Goal: Use online tool/utility: Utilize a website feature to perform a specific function

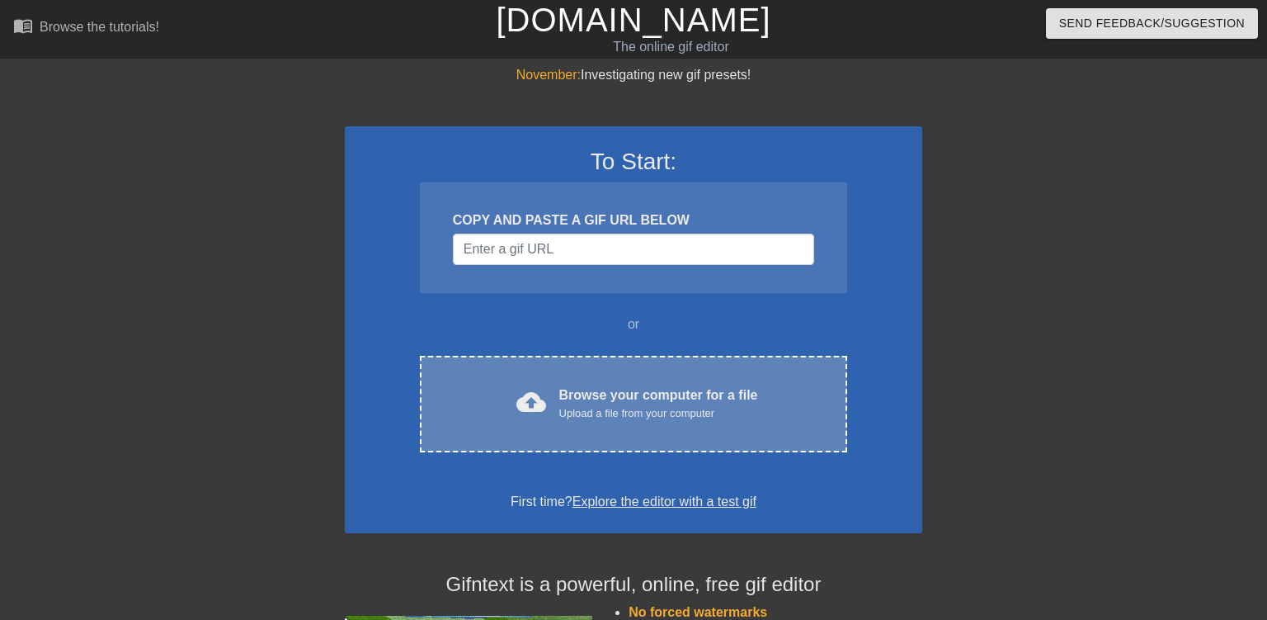
click at [602, 358] on div "cloud_upload Browse your computer for a file Upload a file from your computer C…" at bounding box center [633, 404] width 427 height 97
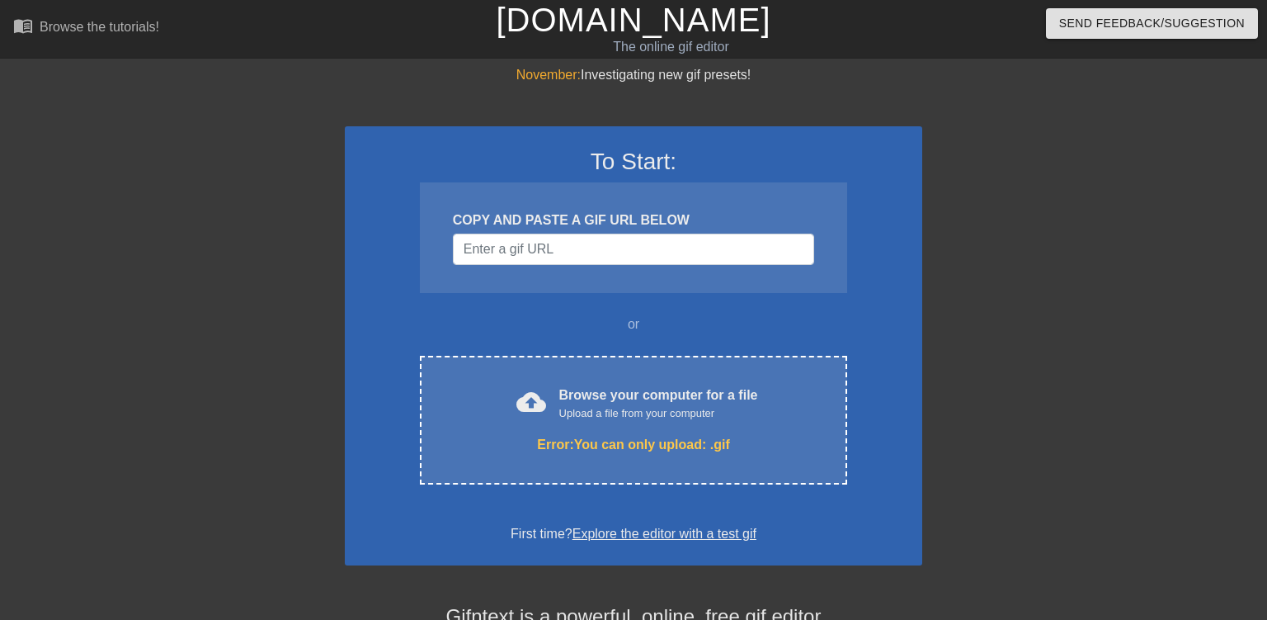
click at [860, 264] on div "To Start: COPY AND PASTE A GIF URL BELOW or cloud_upload Browse your computer f…" at bounding box center [634, 345] width 578 height 439
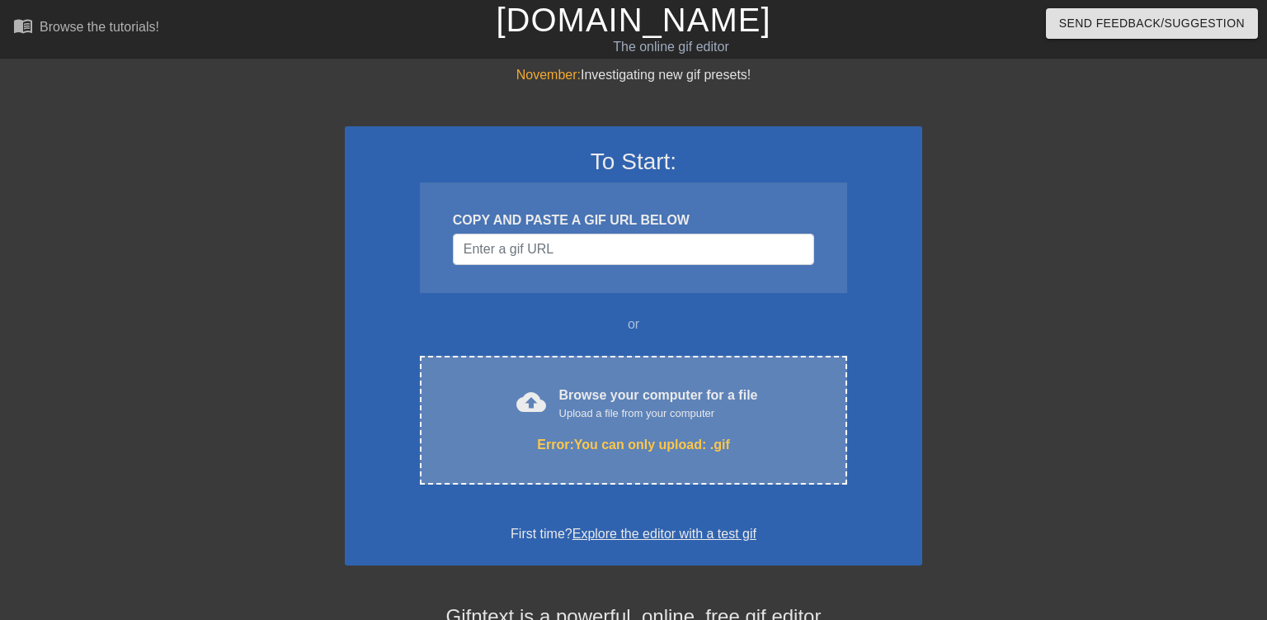
click at [561, 413] on div "Upload a file from your computer" at bounding box center [658, 413] width 199 height 17
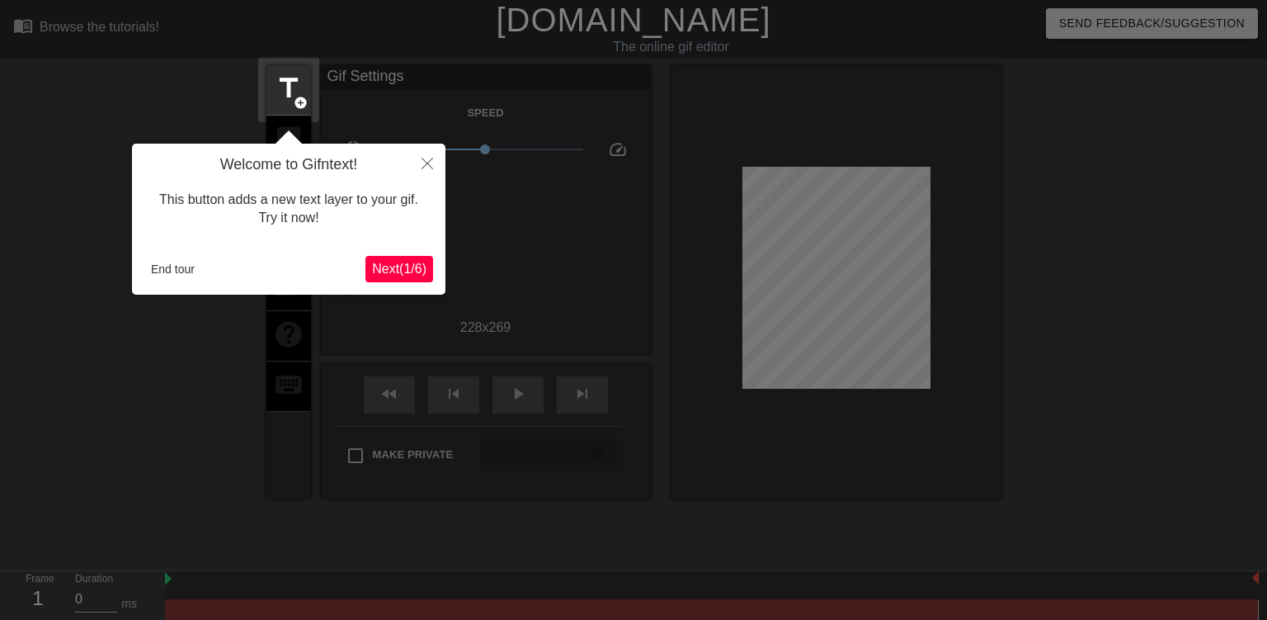
scroll to position [40, 0]
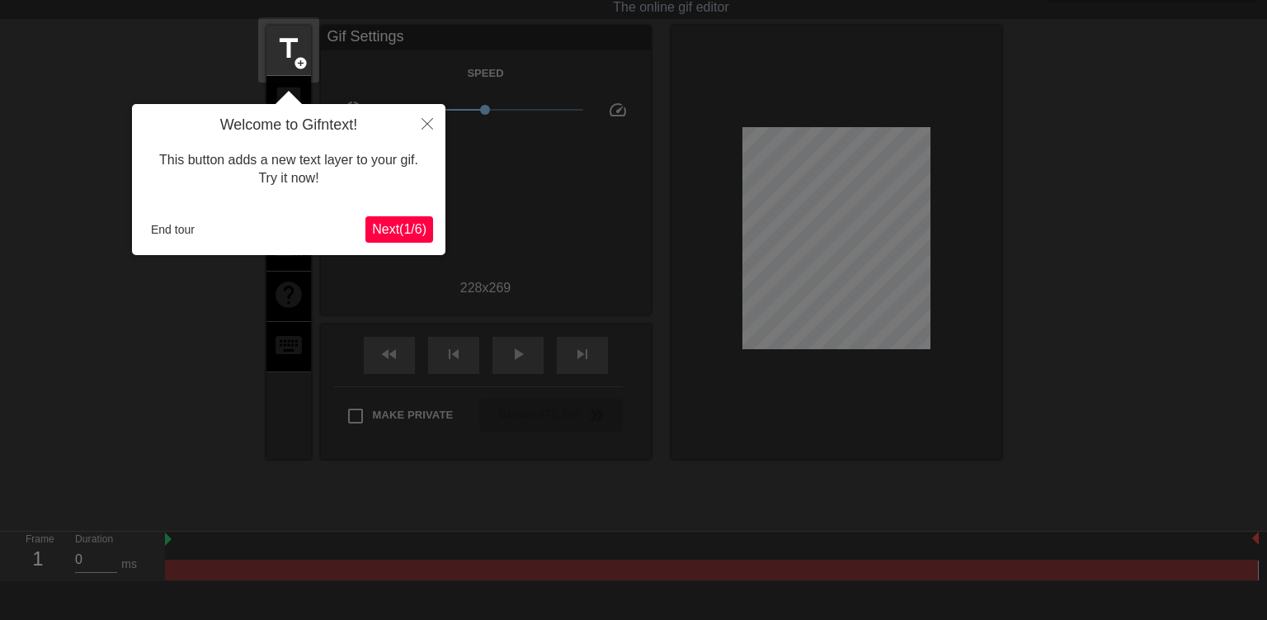
click at [428, 242] on button "Next ( 1 / 6 )" at bounding box center [400, 229] width 68 height 26
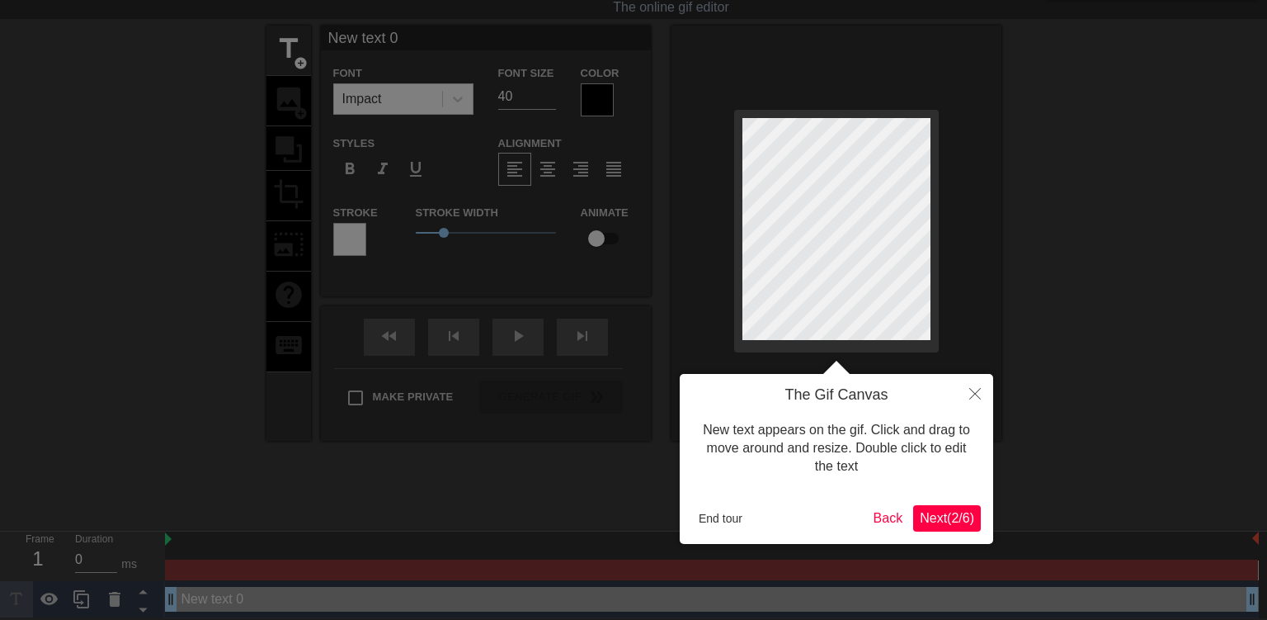
scroll to position [0, 0]
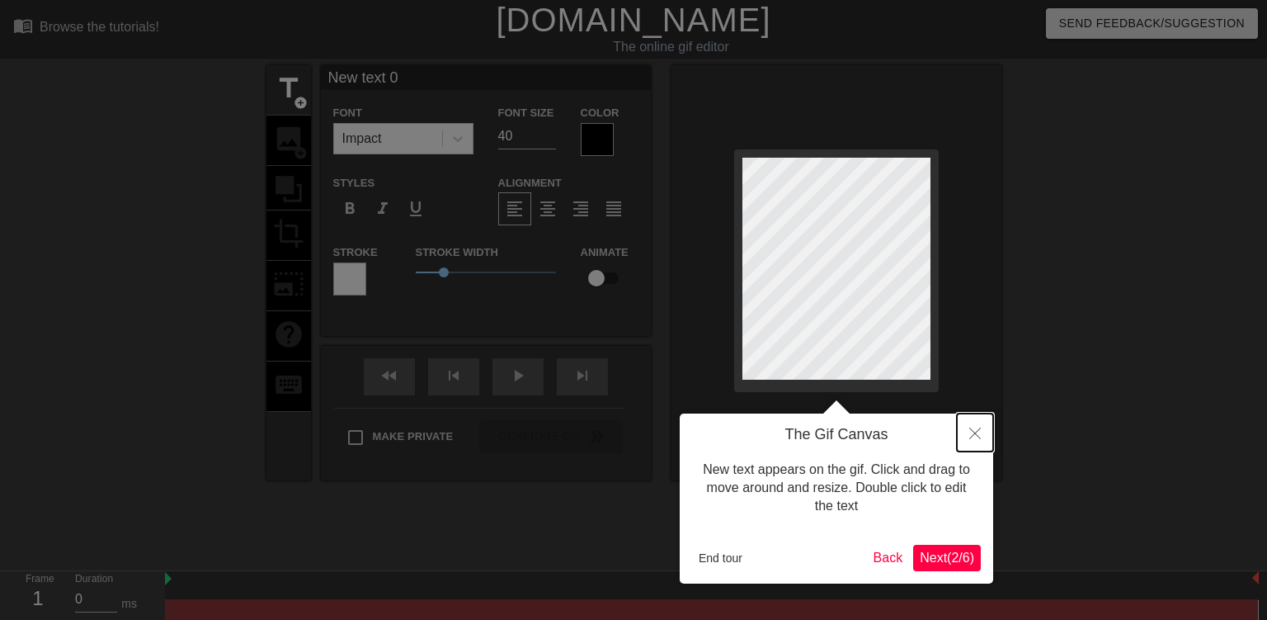
click at [976, 414] on button "Close" at bounding box center [975, 432] width 36 height 38
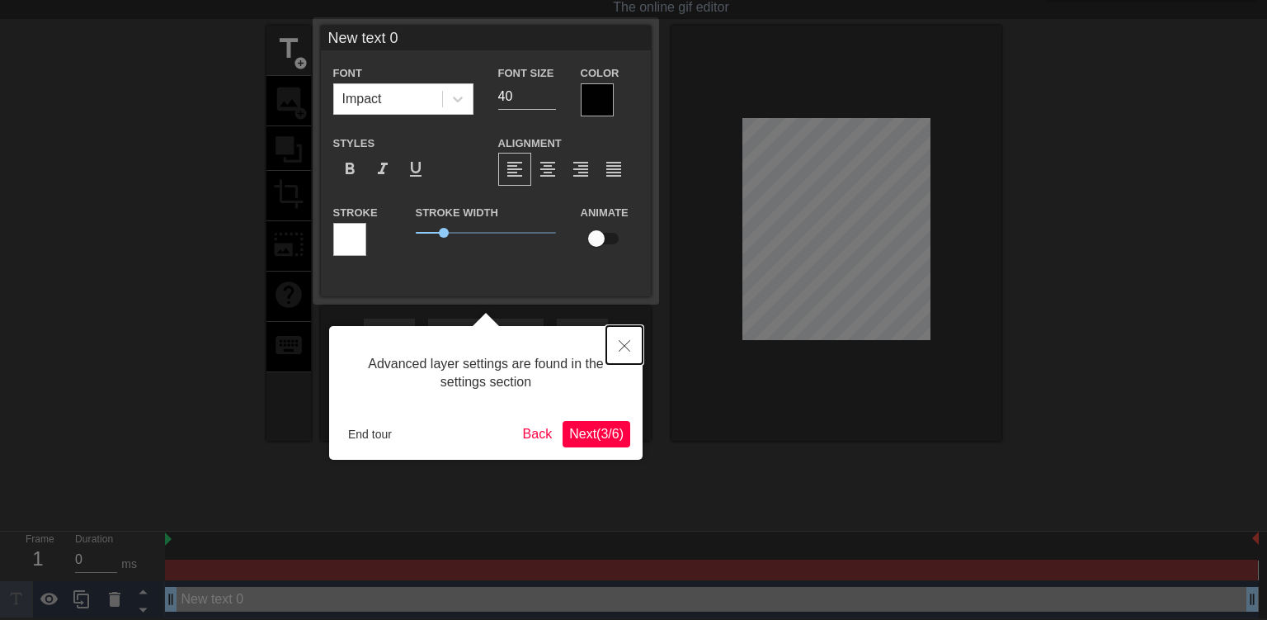
click at [637, 361] on button "Close" at bounding box center [624, 345] width 36 height 38
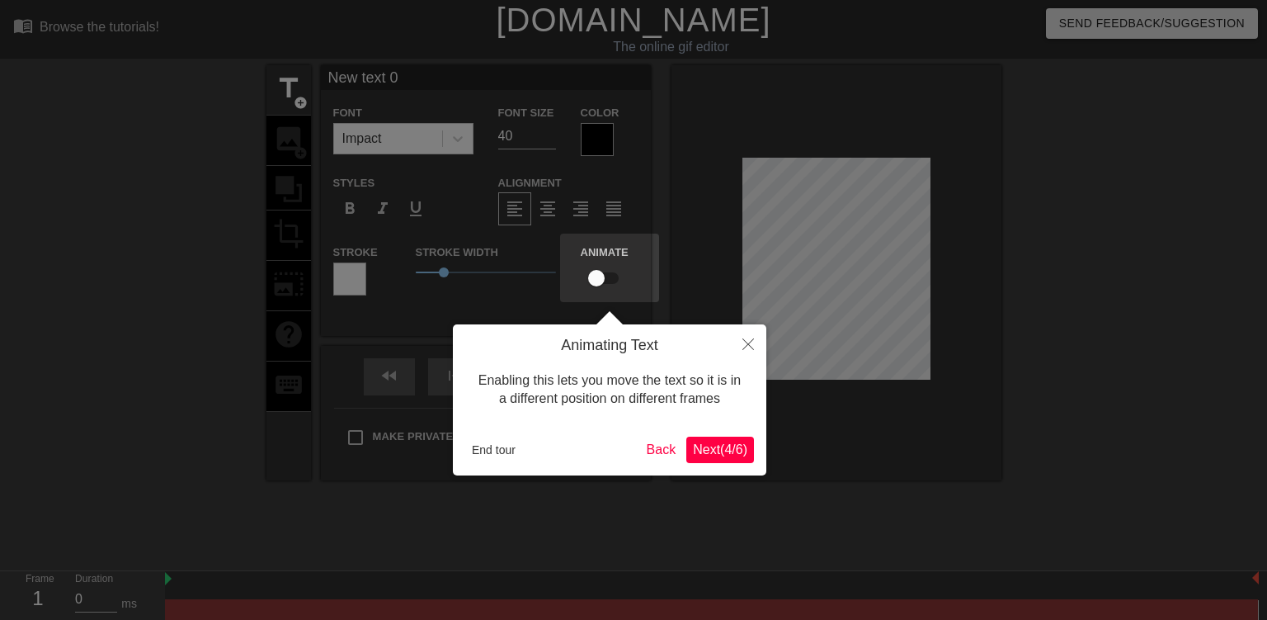
click at [724, 348] on h4 "Animating Text" at bounding box center [609, 346] width 289 height 18
click at [744, 347] on icon "Close" at bounding box center [749, 344] width 12 height 12
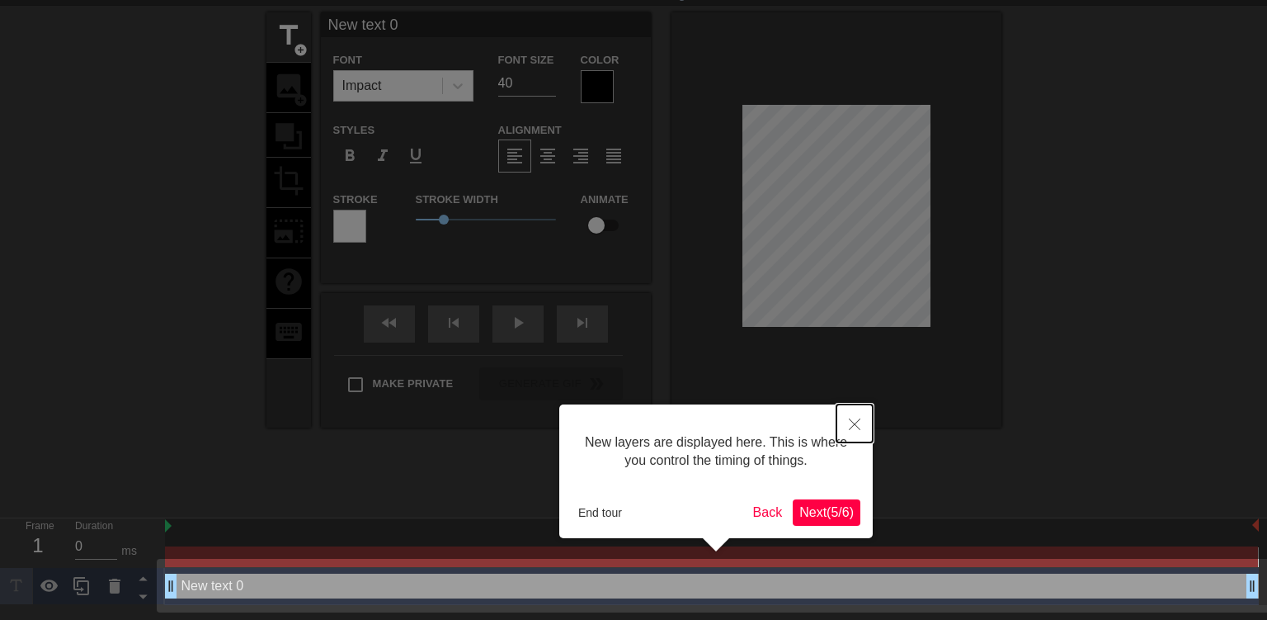
click at [843, 427] on button "Close" at bounding box center [855, 423] width 36 height 38
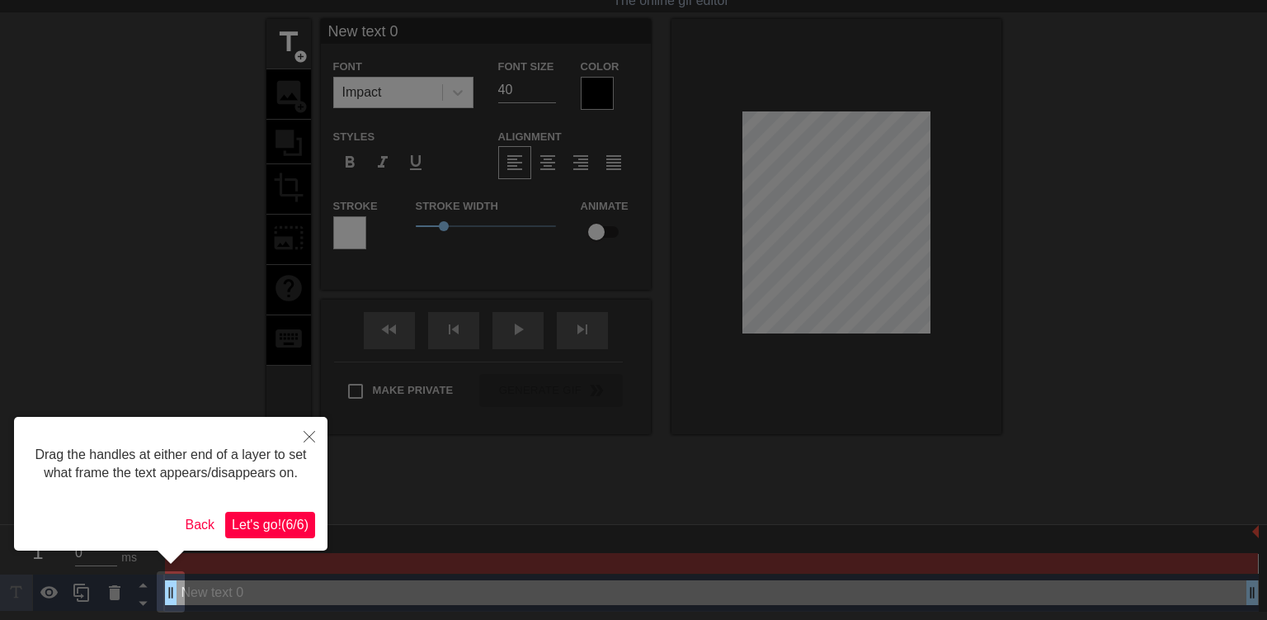
scroll to position [0, 0]
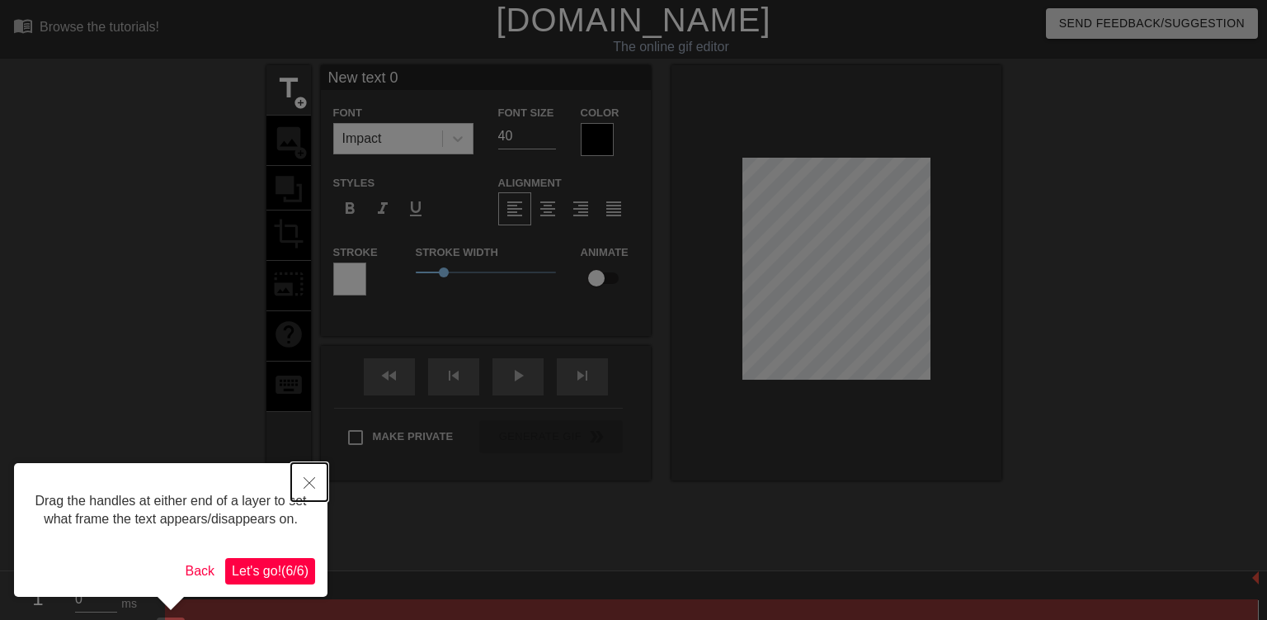
click at [295, 475] on button "Close" at bounding box center [309, 482] width 36 height 38
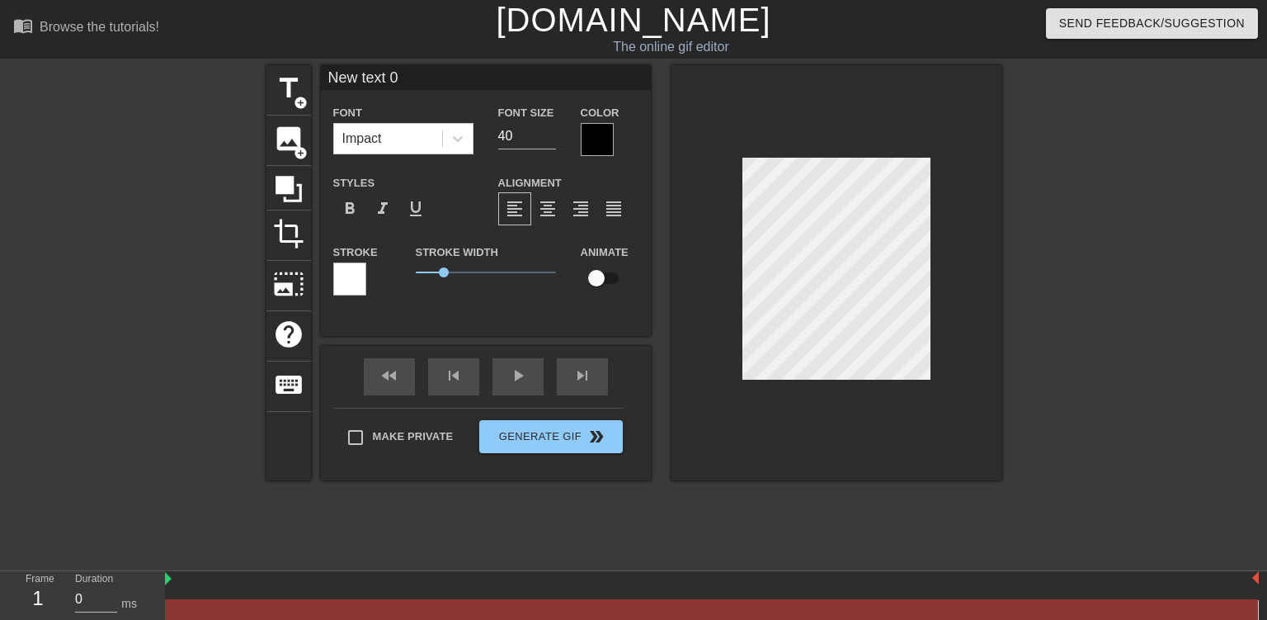
click at [437, 163] on div "Font Impact Font Size 40 Color Styles format_bold format_italic format_underlin…" at bounding box center [485, 206] width 305 height 208
click at [434, 157] on div "Font Impact Font Size 40 Color Styles format_bold format_italic format_underlin…" at bounding box center [485, 206] width 305 height 208
click at [421, 124] on div "Impact" at bounding box center [403, 138] width 140 height 31
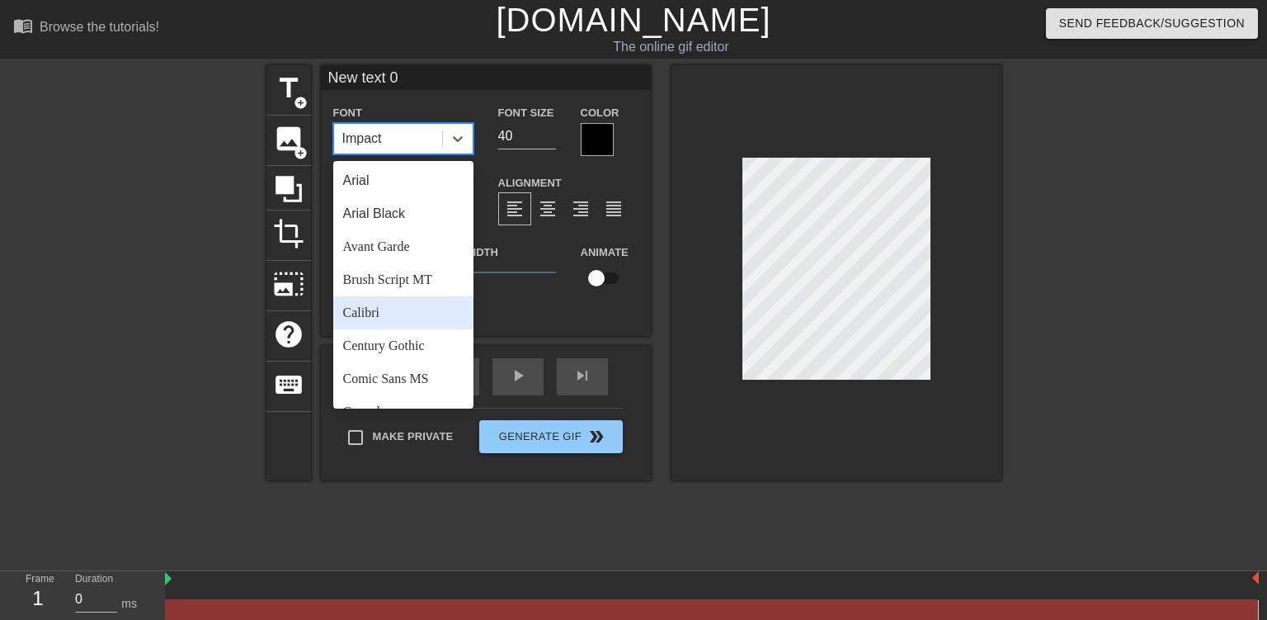
click at [407, 303] on div "Calibri" at bounding box center [403, 312] width 140 height 33
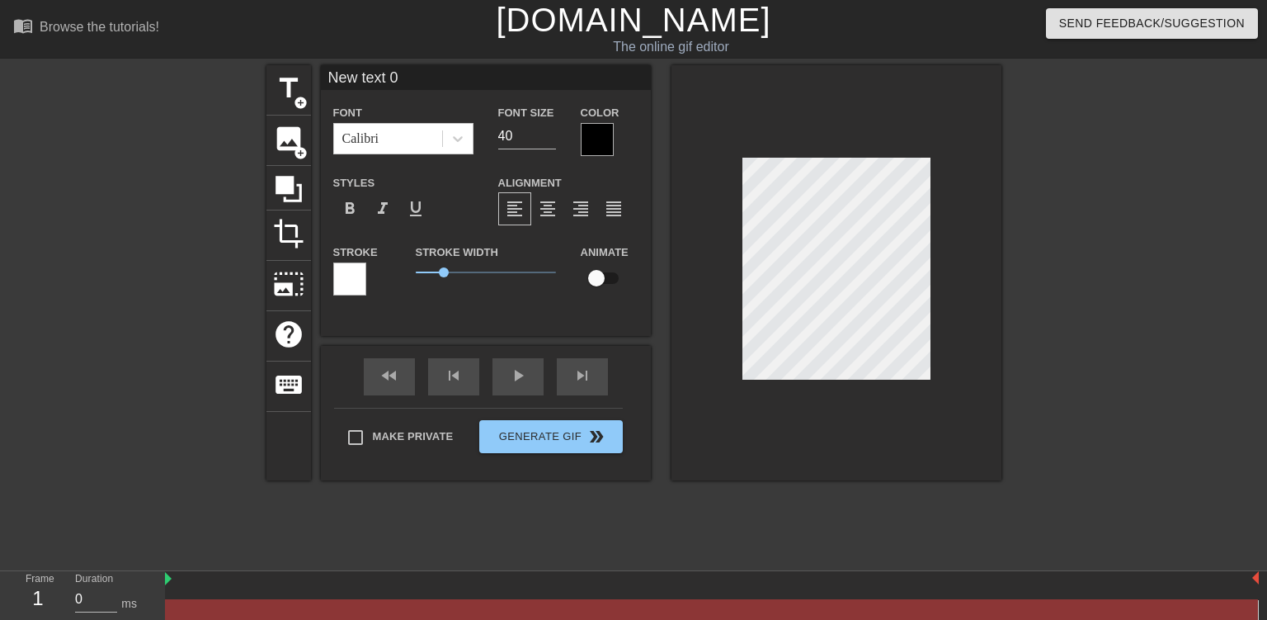
scroll to position [0, 2]
type input "C"
type textarea "C"
type input "CL"
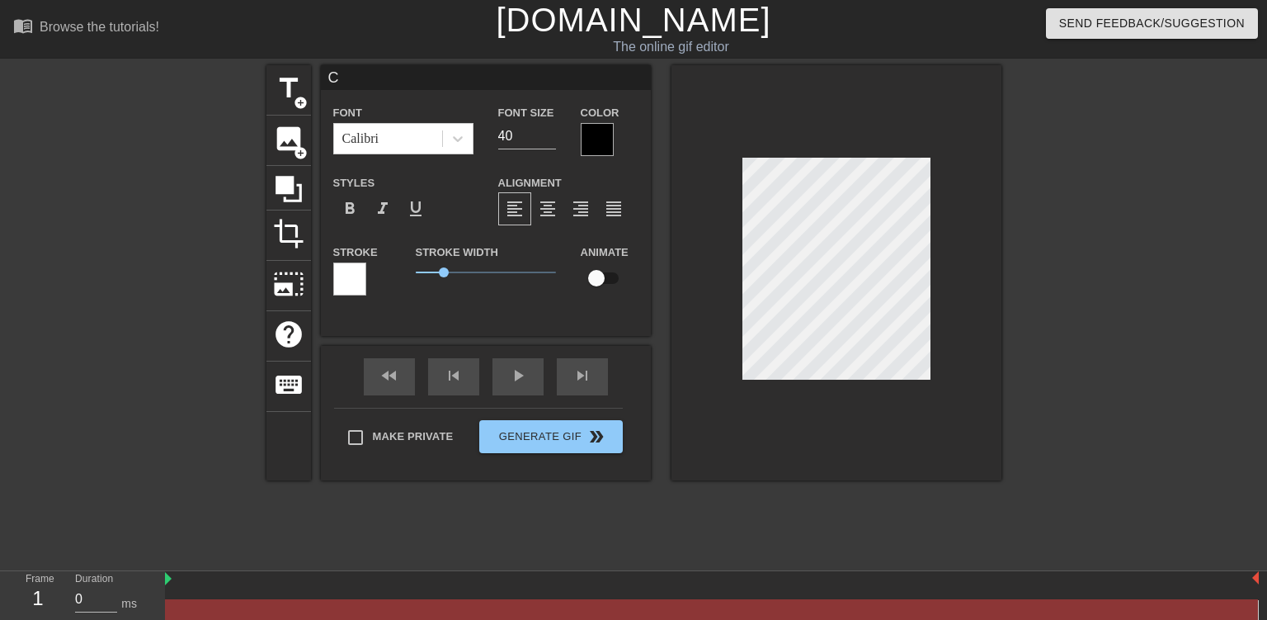
type textarea "CL"
type input "CLI"
type textarea "CLIC"
type input "CLICK"
type textarea "CLICK"
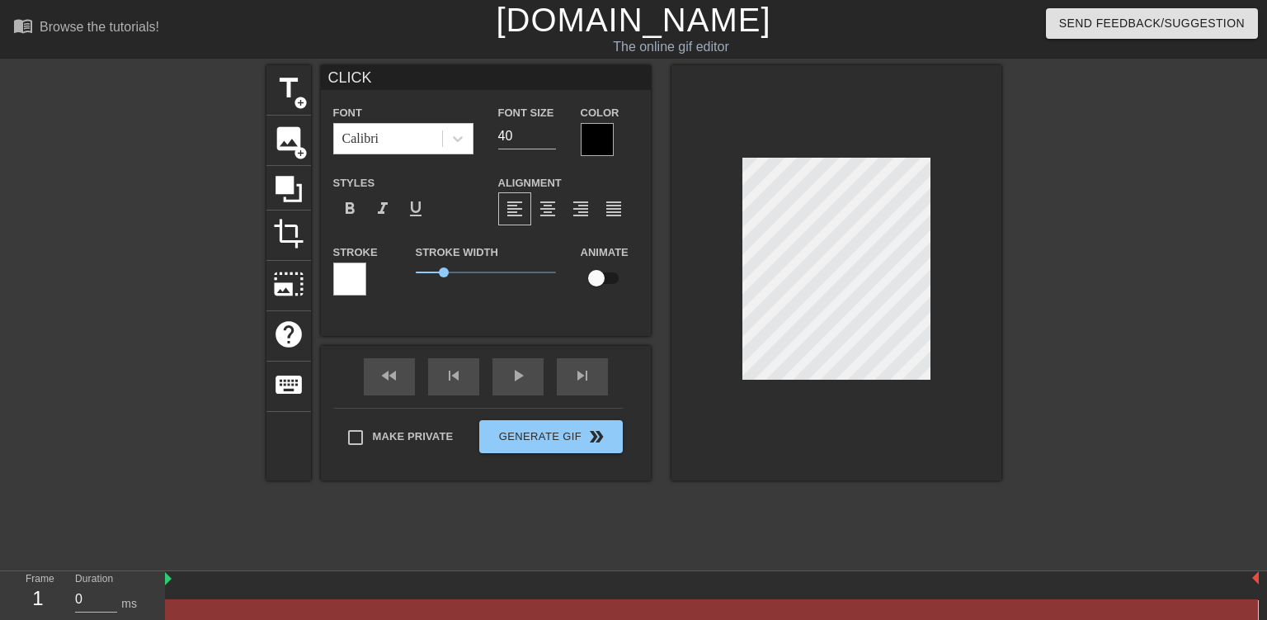
type input "CLICK"
type textarea "CLICK"
type input "CLICK N"
type textarea "CLICK N"
type input "CLICK NP"
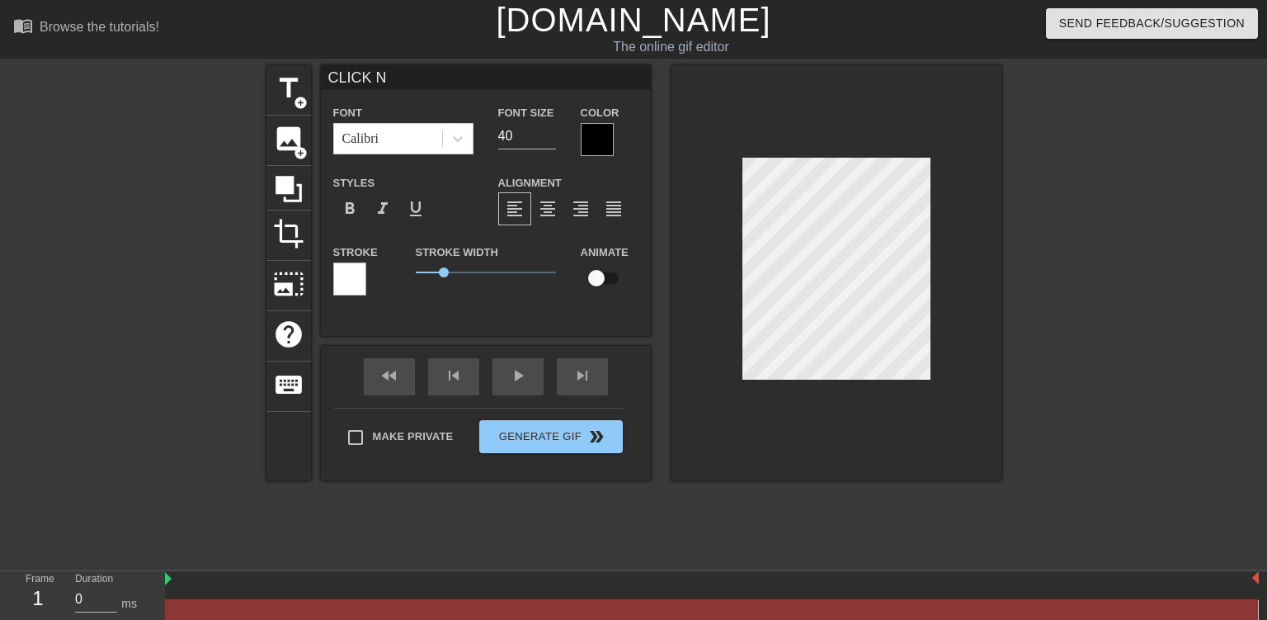
type textarea "CLICK NP"
type input "CLICK NPW"
type textarea "CLICK NPW"
type input "CLICK NP"
type textarea "CLICK NP"
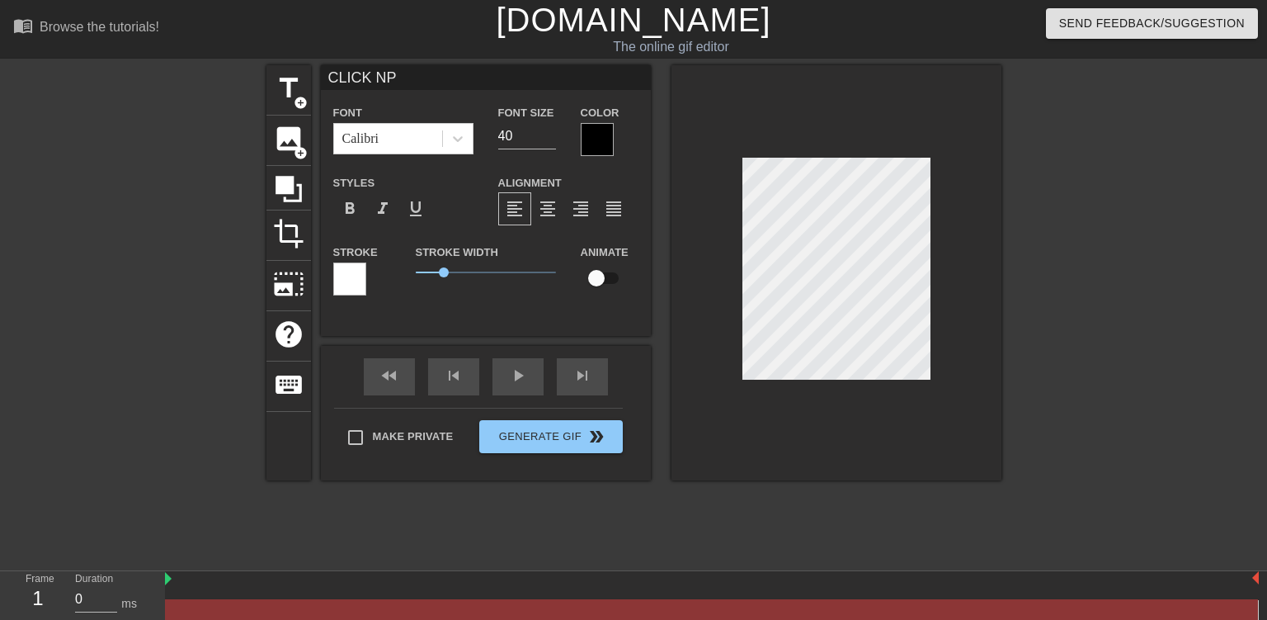
type input "CLICK N"
type textarea "CLICK N"
type input "CLICK NO"
type textarea "CLICK NO"
type input "CLICK NOW"
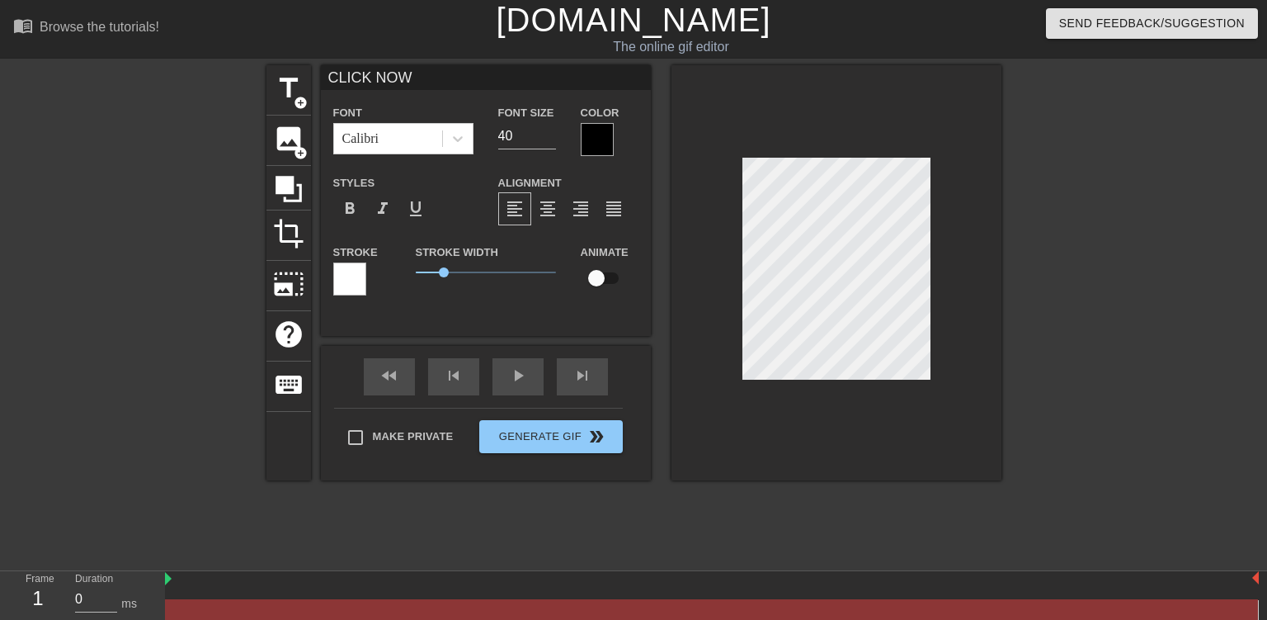
scroll to position [0, 2]
type textarea "CLICK NOW"
click at [606, 146] on div at bounding box center [597, 139] width 33 height 33
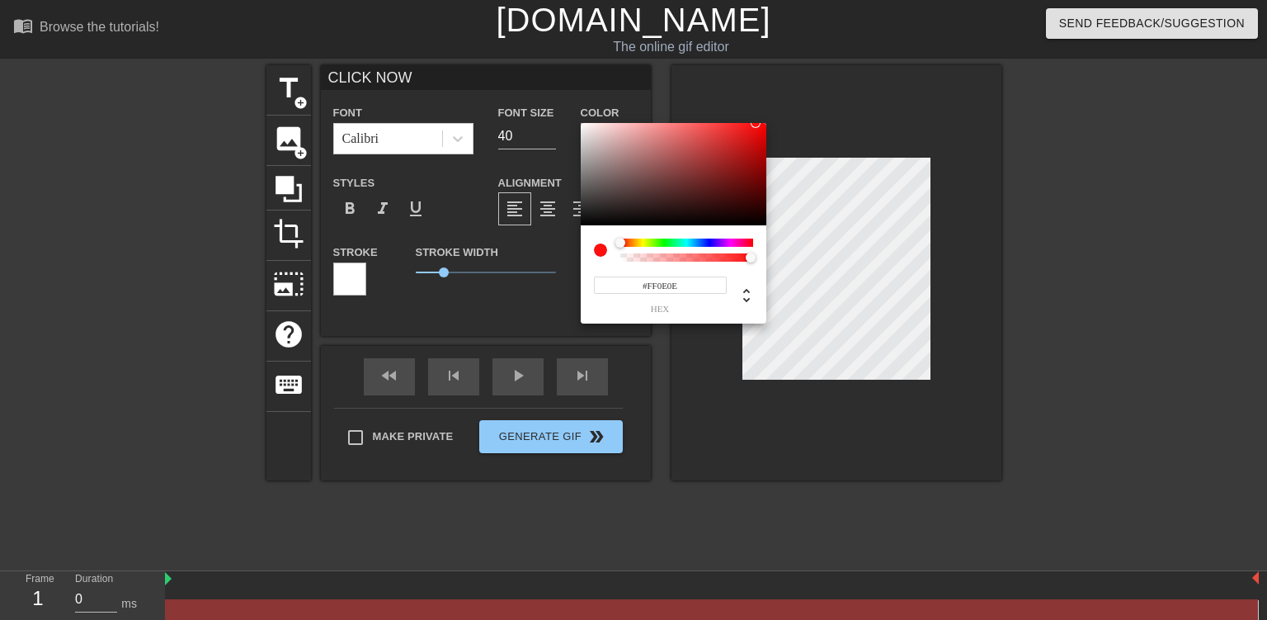
type input "#FF0000"
drag, startPoint x: 642, startPoint y: 151, endPoint x: 857, endPoint y: 96, distance: 221.5
click at [767, 123] on div at bounding box center [674, 174] width 186 height 102
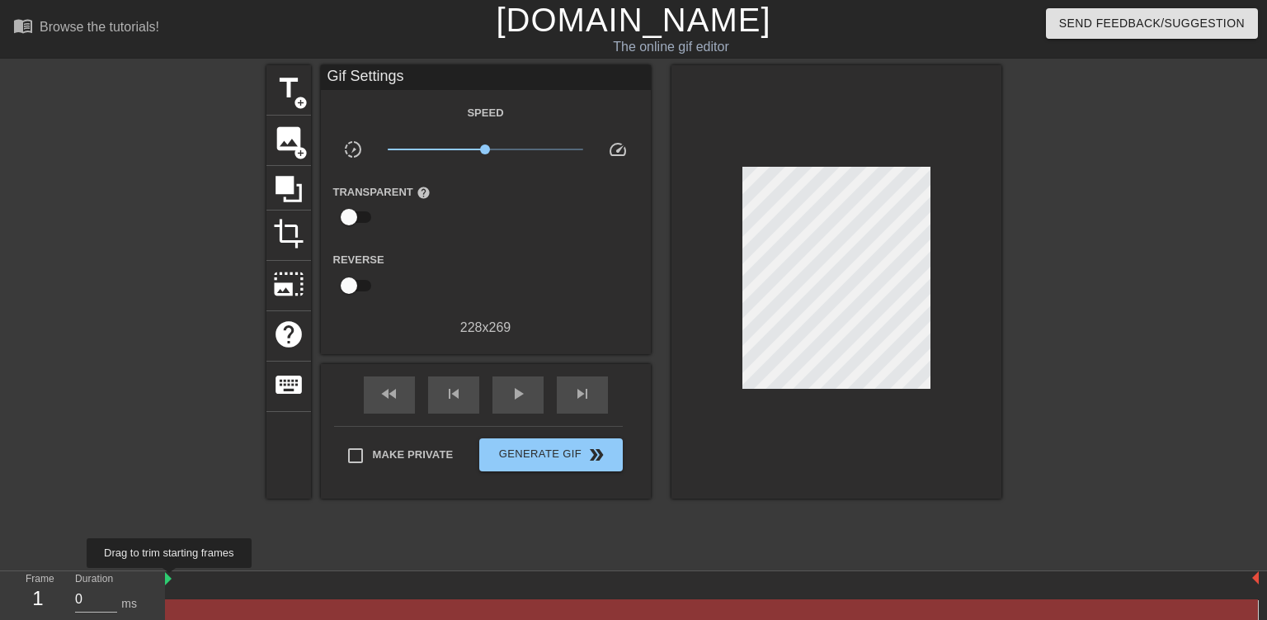
click at [170, 579] on img at bounding box center [168, 578] width 7 height 13
drag, startPoint x: 164, startPoint y: 583, endPoint x: 203, endPoint y: 583, distance: 38.8
click at [203, 583] on div at bounding box center [712, 579] width 1094 height 17
click at [276, 586] on div at bounding box center [712, 579] width 1094 height 17
click at [578, 608] on div at bounding box center [711, 609] width 1093 height 21
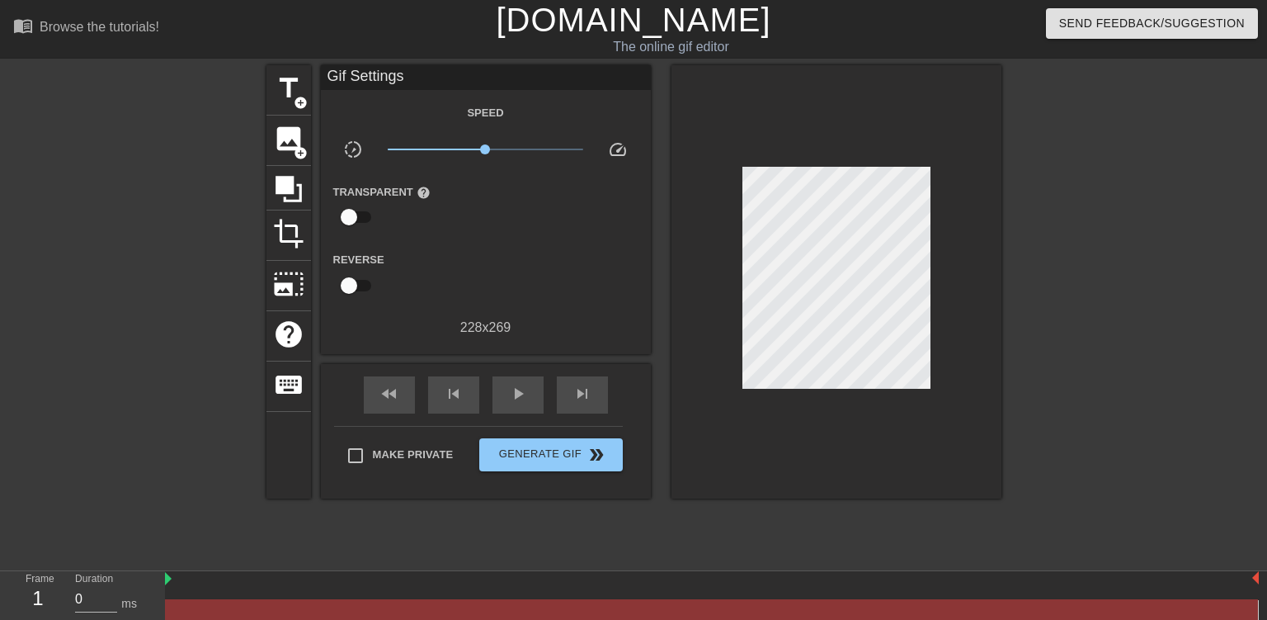
click at [262, 605] on div at bounding box center [711, 609] width 1093 height 21
drag, startPoint x: 441, startPoint y: 592, endPoint x: 446, endPoint y: 552, distance: 40.0
click at [446, 552] on div "menu_book Browse the tutorials! [DOMAIN_NAME] The online gif editor Send Feedba…" at bounding box center [633, 329] width 1267 height 658
drag, startPoint x: 455, startPoint y: 602, endPoint x: 458, endPoint y: 583, distance: 19.1
click at [458, 583] on div at bounding box center [712, 595] width 1094 height 49
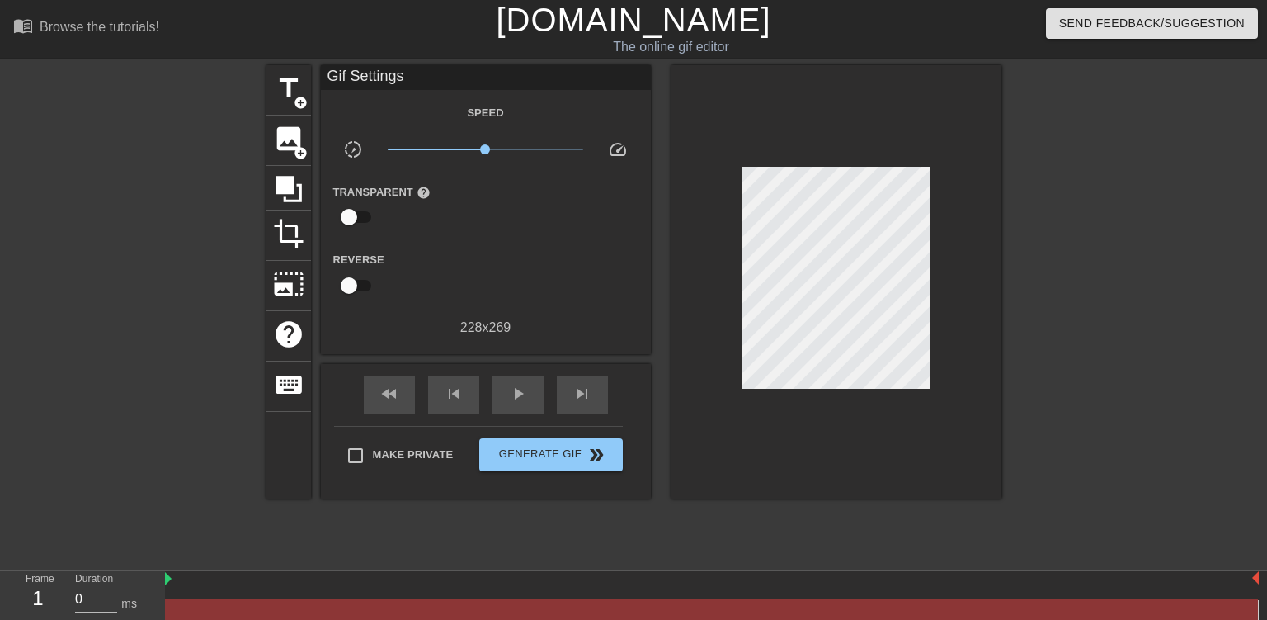
drag, startPoint x: 1255, startPoint y: 608, endPoint x: 1073, endPoint y: 611, distance: 182.4
click at [1073, 611] on html "menu_book Browse the tutorials! [DOMAIN_NAME] The online gif editor Send Feedba…" at bounding box center [633, 329] width 1267 height 658
click at [1079, 603] on div at bounding box center [711, 609] width 1093 height 21
click at [286, 388] on span "keyboard" at bounding box center [288, 384] width 31 height 31
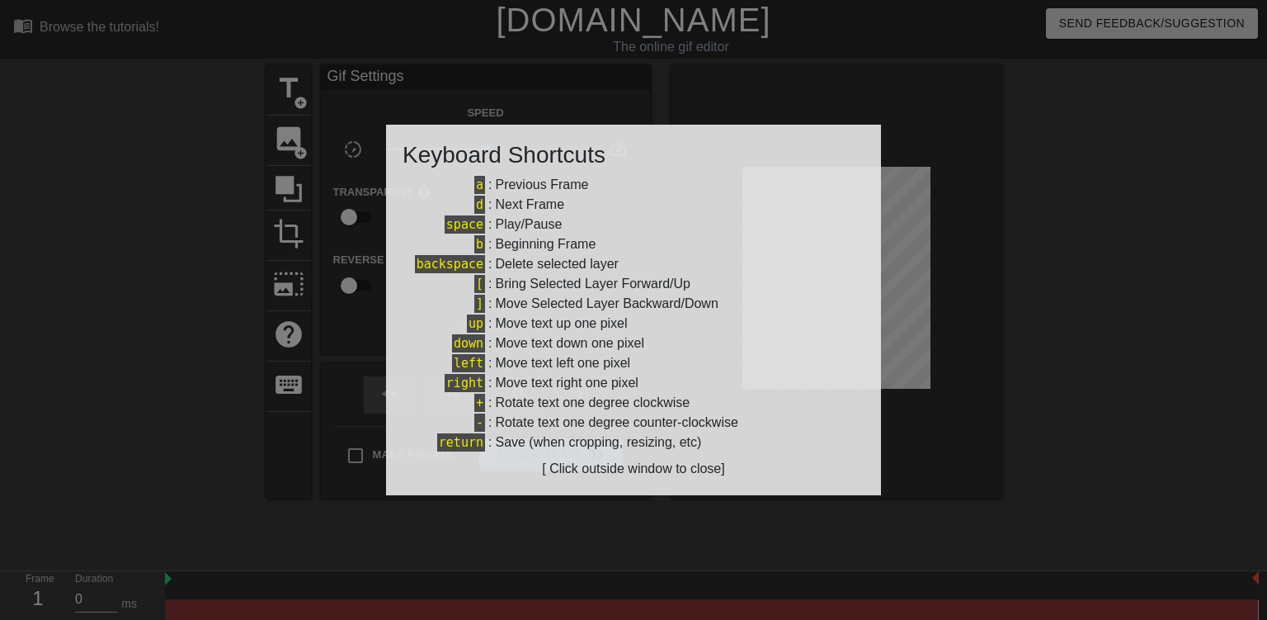
click at [145, 335] on div at bounding box center [633, 310] width 1267 height 620
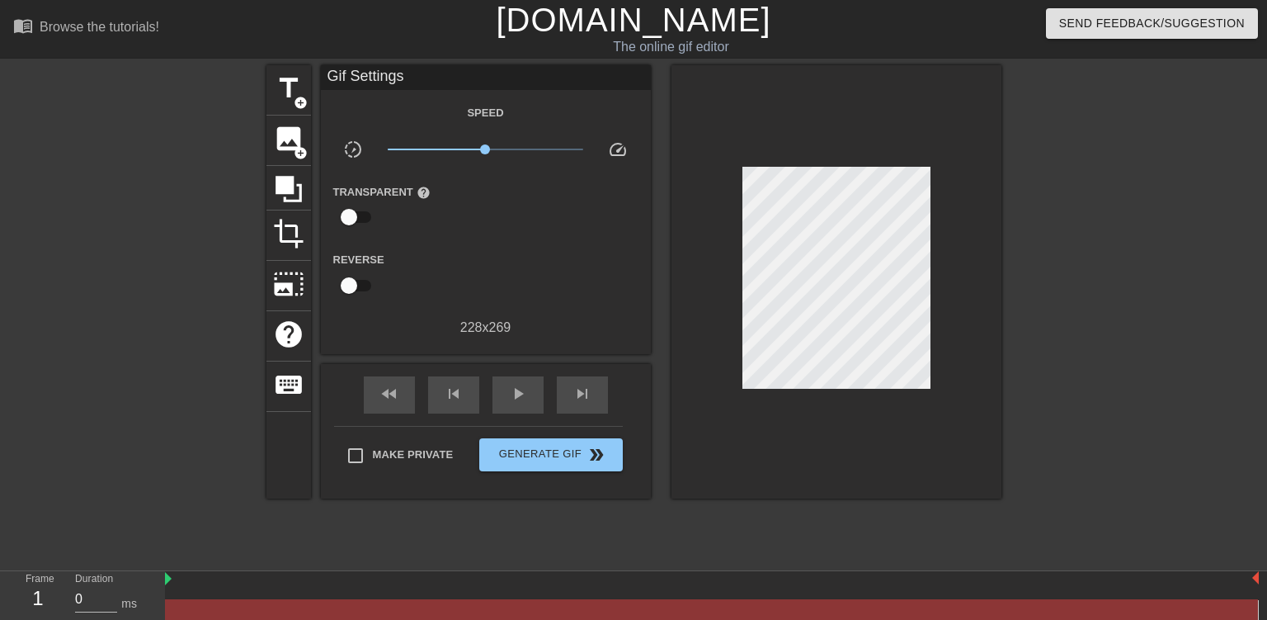
click at [167, 357] on div at bounding box center [123, 312] width 248 height 495
click at [210, 596] on div at bounding box center [712, 598] width 1094 height 21
click at [140, 597] on div "Duration 0 ms" at bounding box center [112, 595] width 74 height 48
click at [38, 583] on div "Frame 1" at bounding box center [38, 595] width 50 height 48
click at [38, 602] on div "1" at bounding box center [38, 598] width 25 height 30
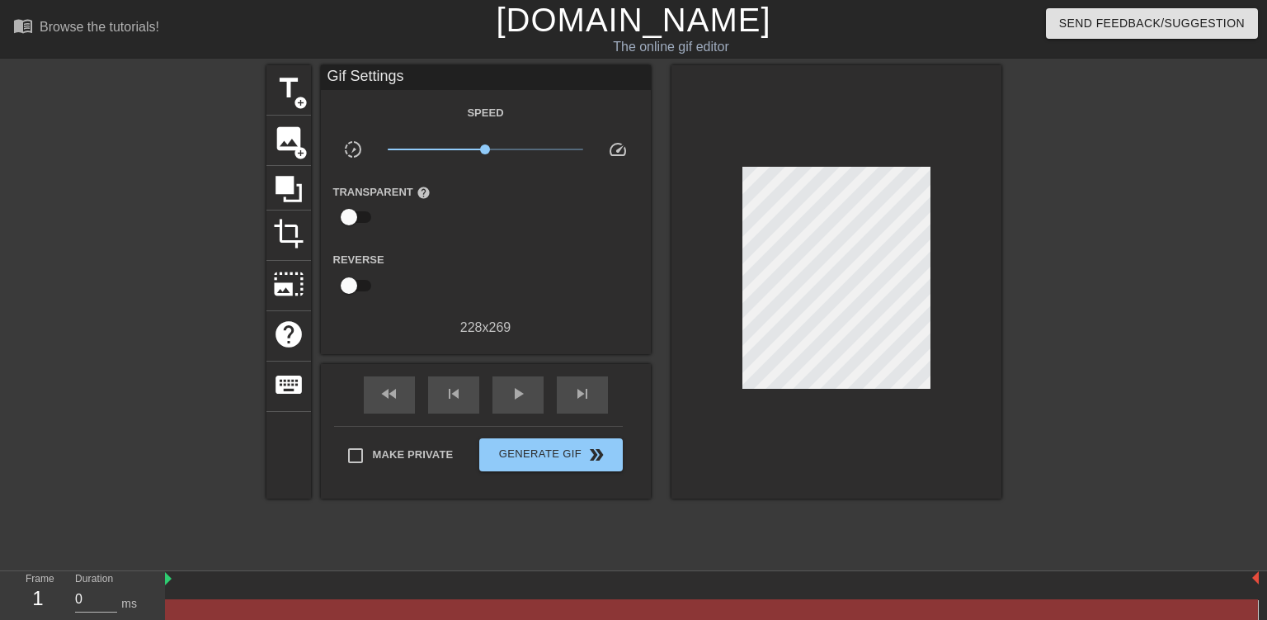
click at [38, 602] on div "1" at bounding box center [38, 598] width 25 height 30
drag, startPoint x: 38, startPoint y: 602, endPoint x: 51, endPoint y: 596, distance: 14.4
click at [38, 601] on div "1" at bounding box center [38, 598] width 25 height 30
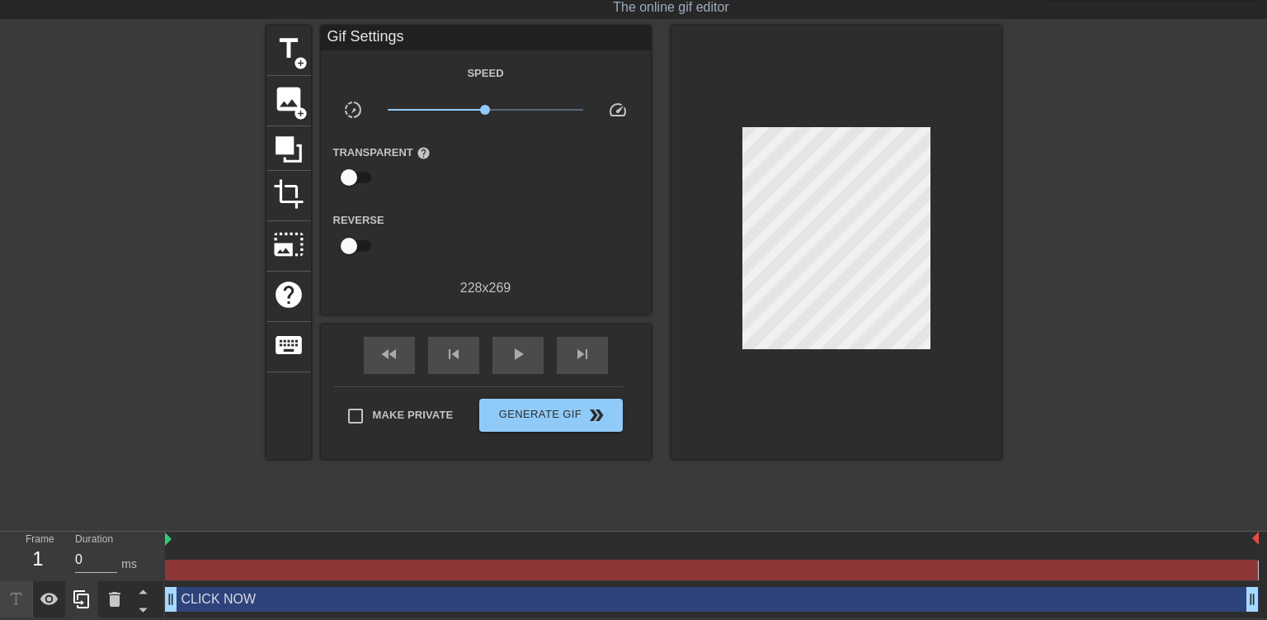
scroll to position [41, 0]
click at [266, 597] on div "CLICK NOW drag_handle drag_handle" at bounding box center [712, 599] width 1094 height 25
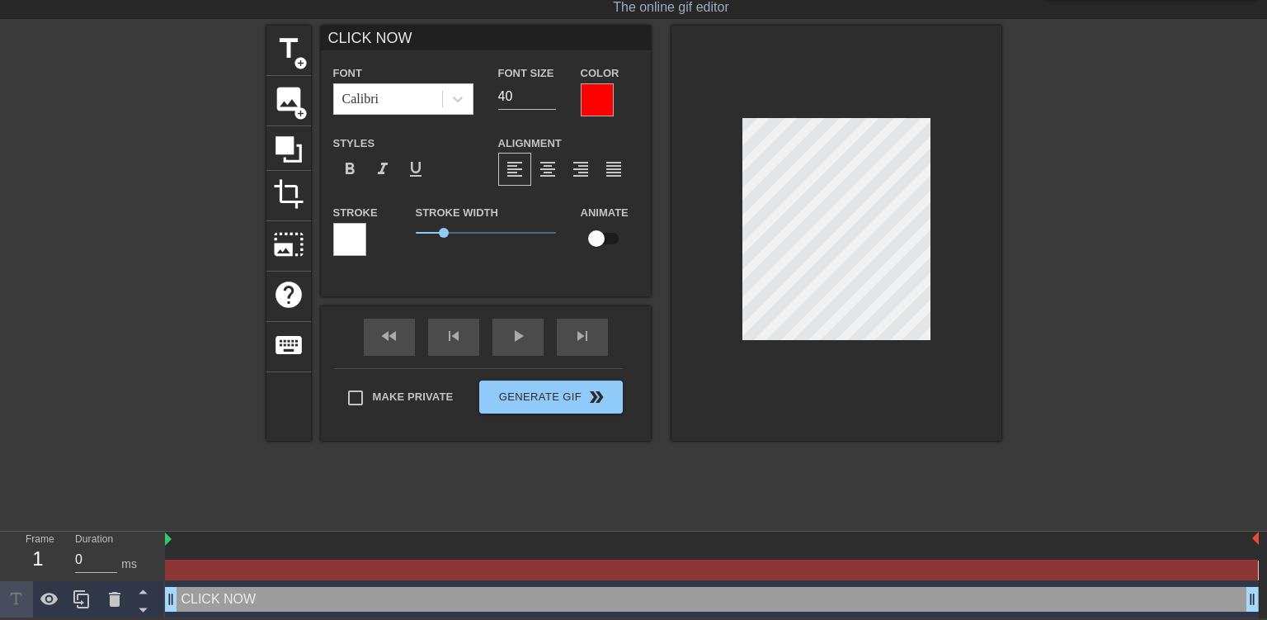
drag, startPoint x: 169, startPoint y: 596, endPoint x: 219, endPoint y: 599, distance: 50.4
click at [219, 599] on div "CLICK NOW drag_handle drag_handle" at bounding box center [712, 599] width 1094 height 25
click at [41, 540] on div "Frame 1" at bounding box center [38, 555] width 50 height 48
click at [41, 550] on div "1" at bounding box center [38, 559] width 25 height 30
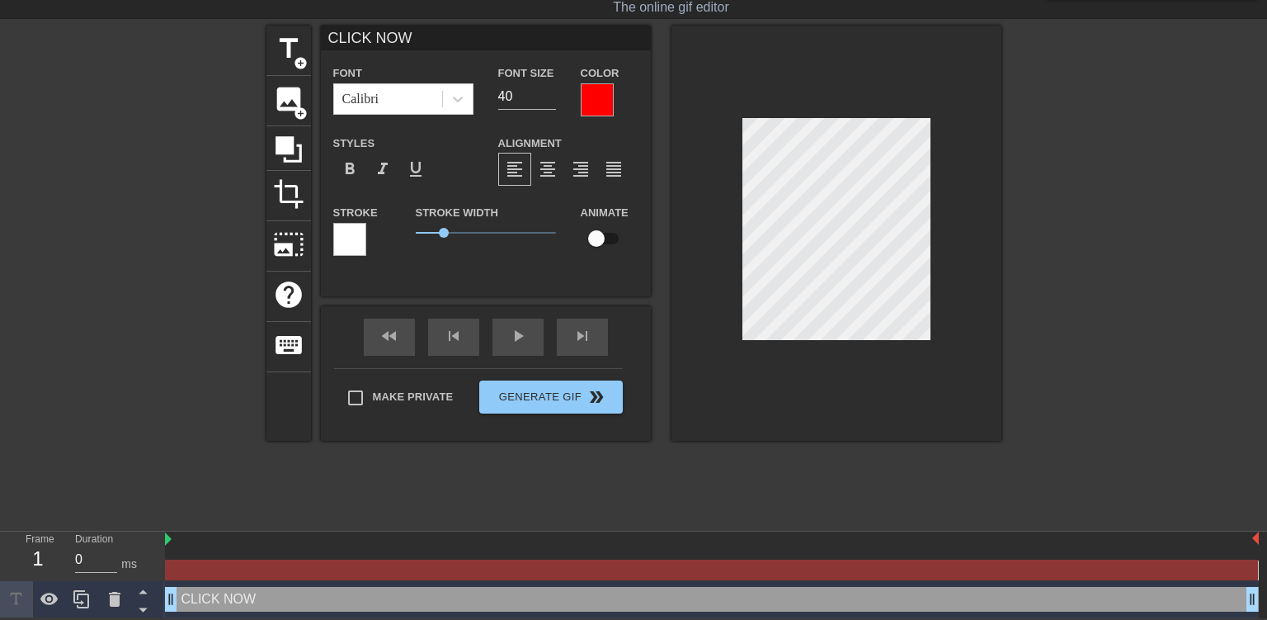
click at [596, 231] on input "checkbox" at bounding box center [597, 238] width 94 height 31
checkbox input "true"
click at [182, 597] on div "CLICK NOW drag_handle drag_handle" at bounding box center [712, 599] width 1094 height 25
click at [92, 553] on input "0" at bounding box center [96, 559] width 42 height 26
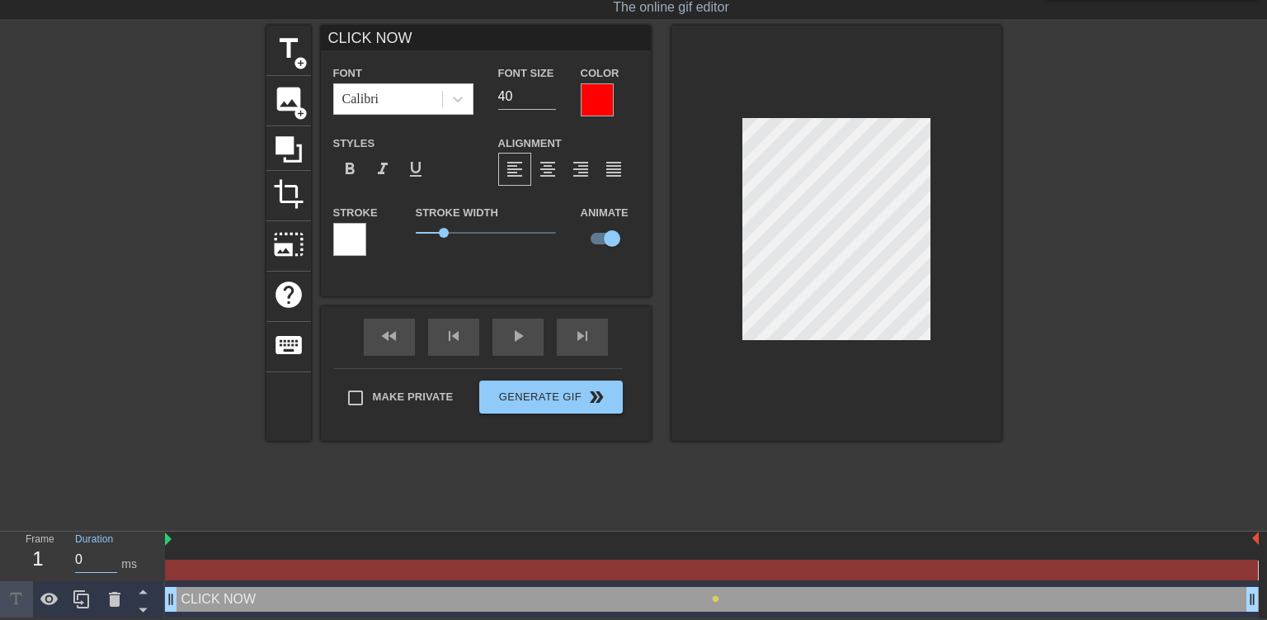
click at [92, 553] on input "0" at bounding box center [96, 559] width 42 height 26
type input "4"
click at [386, 398] on label "Make Private" at bounding box center [396, 397] width 116 height 35
click at [373, 398] on input "Make Private" at bounding box center [355, 397] width 35 height 35
checkbox input "true"
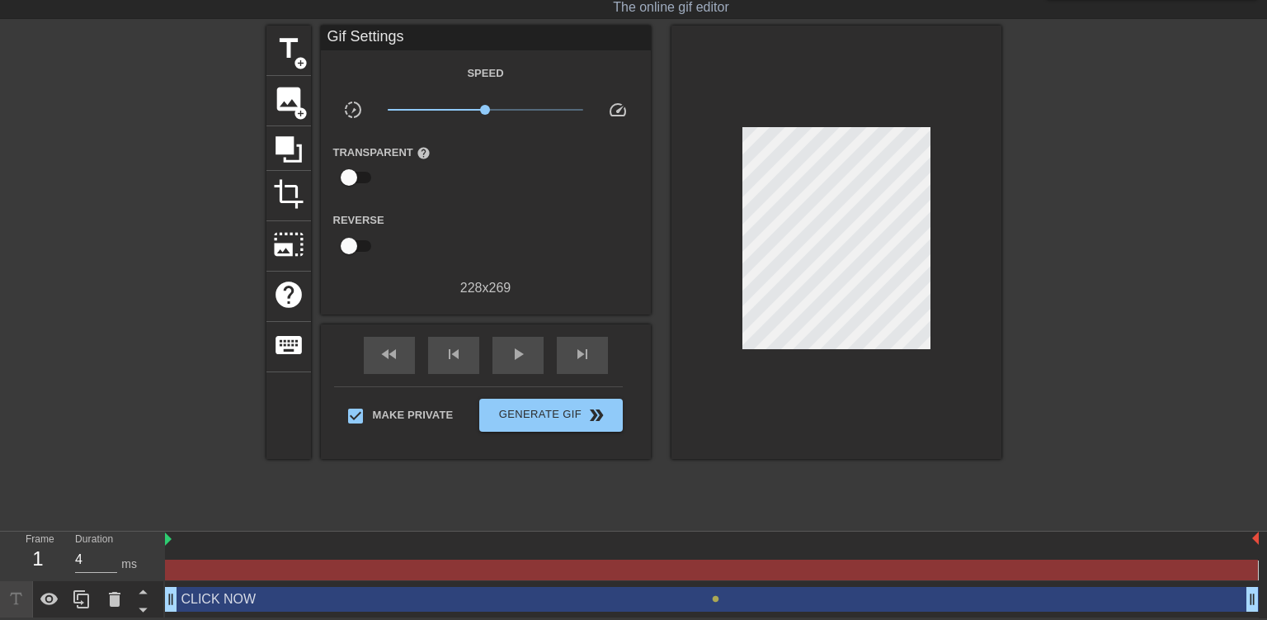
click at [325, 492] on div "title add_circle image add_circle crop photo_size_select_large help keyboard Gi…" at bounding box center [634, 273] width 735 height 495
click at [305, 570] on div at bounding box center [711, 569] width 1093 height 21
click at [717, 596] on span "lens" at bounding box center [715, 598] width 7 height 7
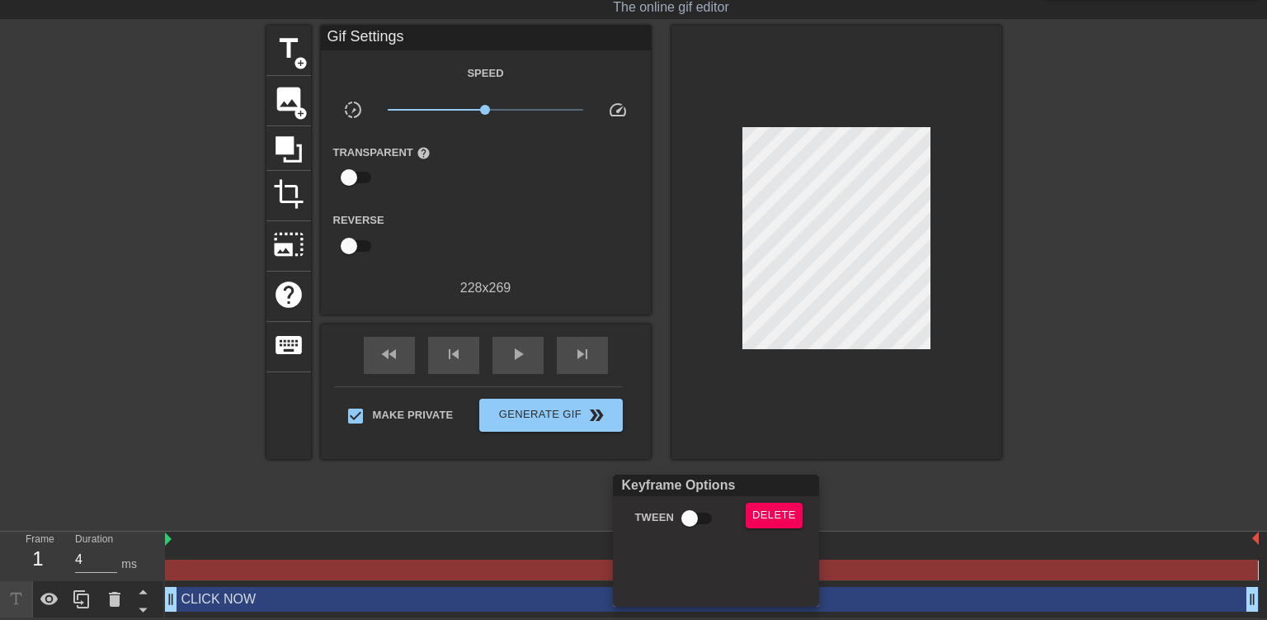
drag, startPoint x: 717, startPoint y: 596, endPoint x: 709, endPoint y: 591, distance: 9.6
click at [710, 597] on div "Keyframe Options Tween Delete" at bounding box center [716, 540] width 206 height 132
click at [935, 485] on div at bounding box center [633, 310] width 1267 height 620
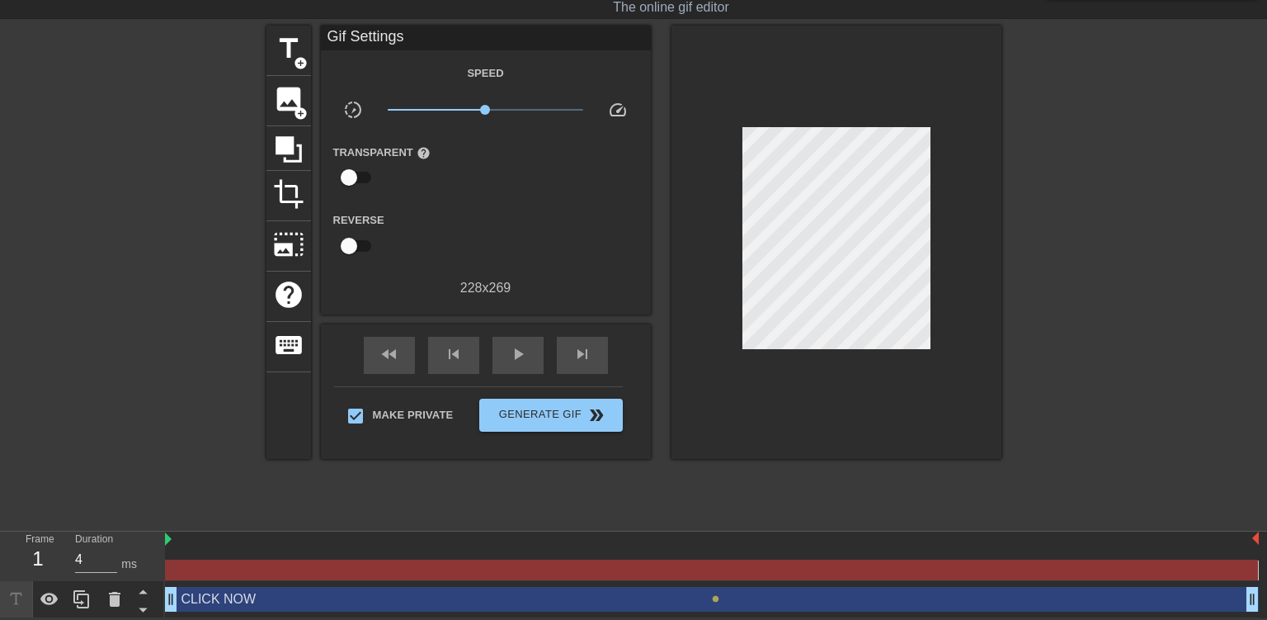
drag, startPoint x: 715, startPoint y: 599, endPoint x: 398, endPoint y: 602, distance: 317.7
click at [398, 602] on div "CLICK NOW drag_handle drag_handle lens" at bounding box center [712, 599] width 1094 height 25
click at [715, 598] on span "lens" at bounding box center [715, 598] width 7 height 7
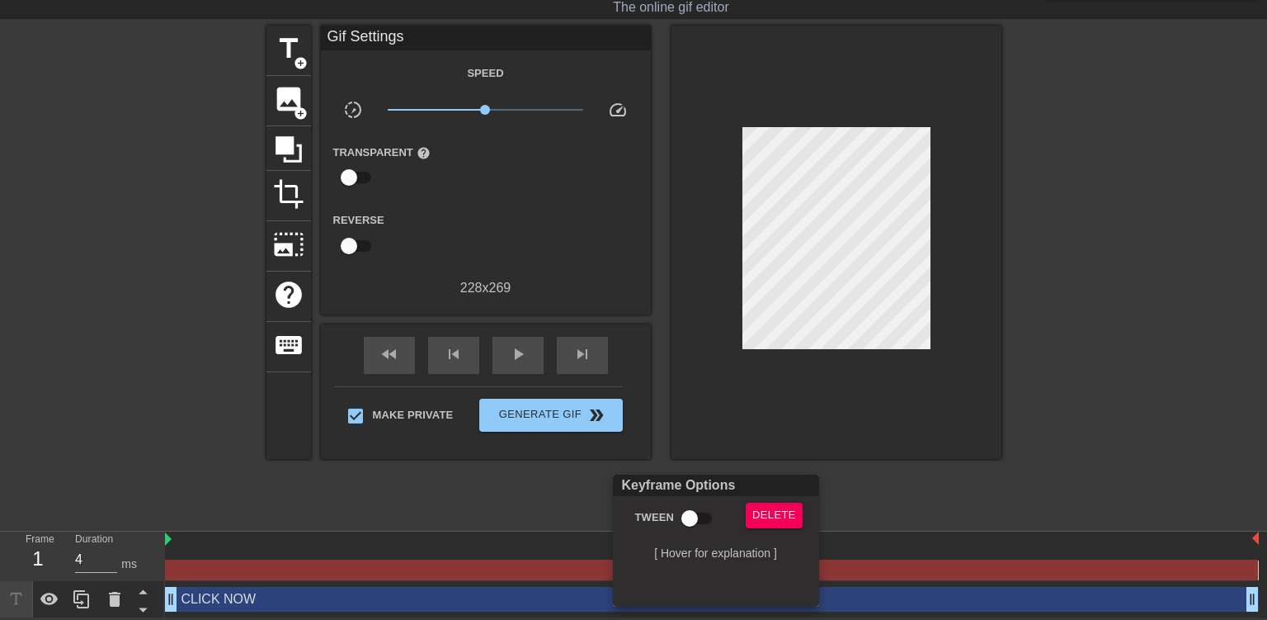
click at [785, 266] on div at bounding box center [633, 310] width 1267 height 620
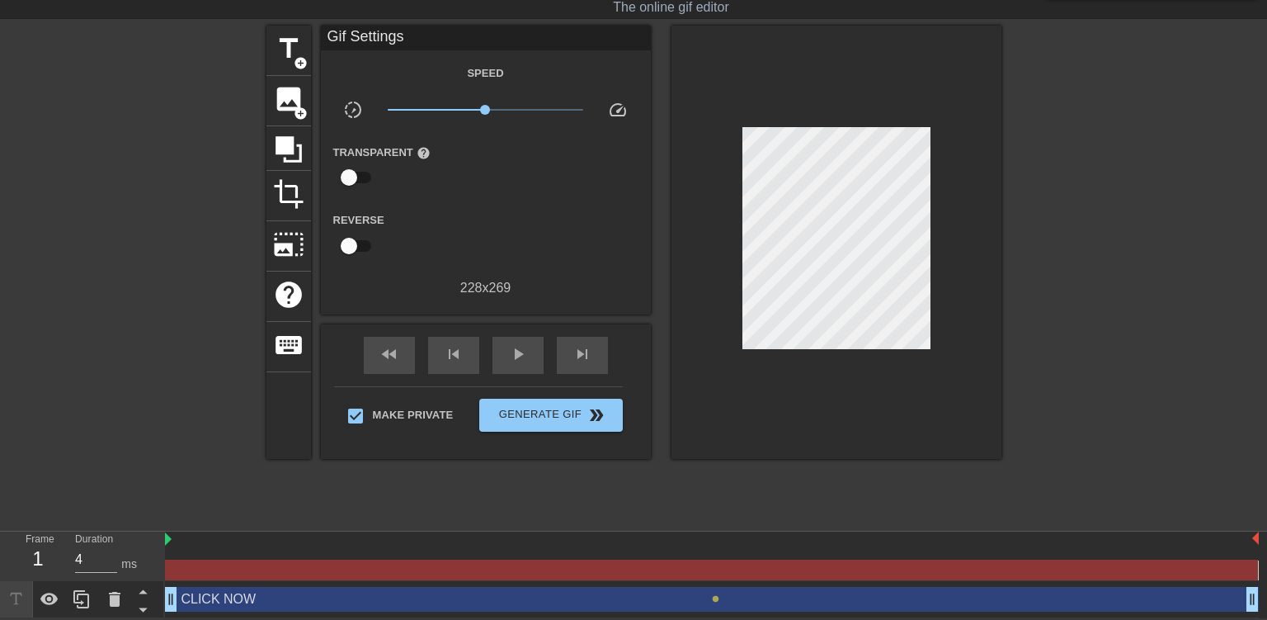
click at [940, 407] on div at bounding box center [837, 242] width 330 height 433
click at [537, 399] on button "Generate Gif double_arrow" at bounding box center [550, 415] width 143 height 33
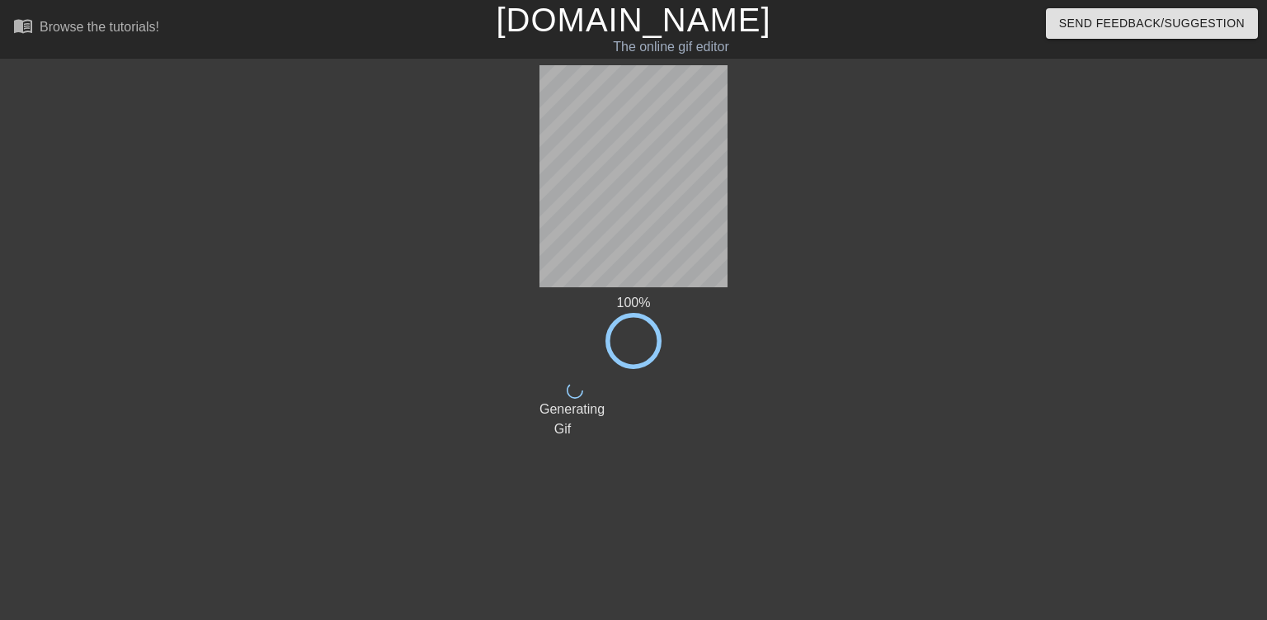
scroll to position [0, 0]
